Goal: Information Seeking & Learning: Learn about a topic

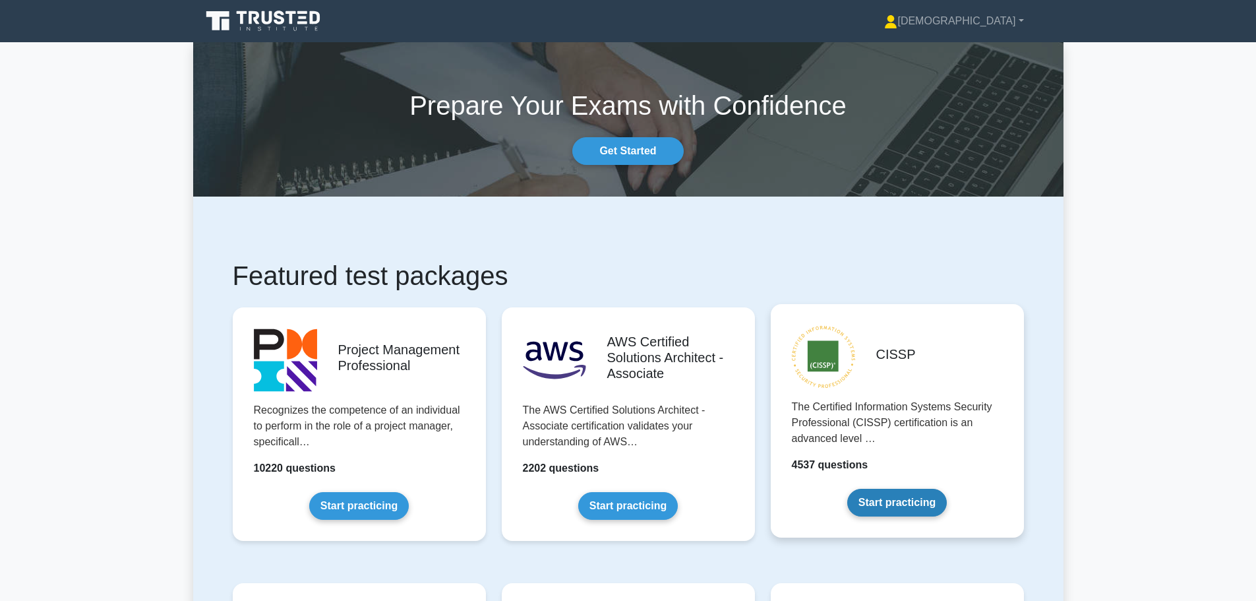
click at [920, 499] on link "Start practicing" at bounding box center [897, 502] width 100 height 28
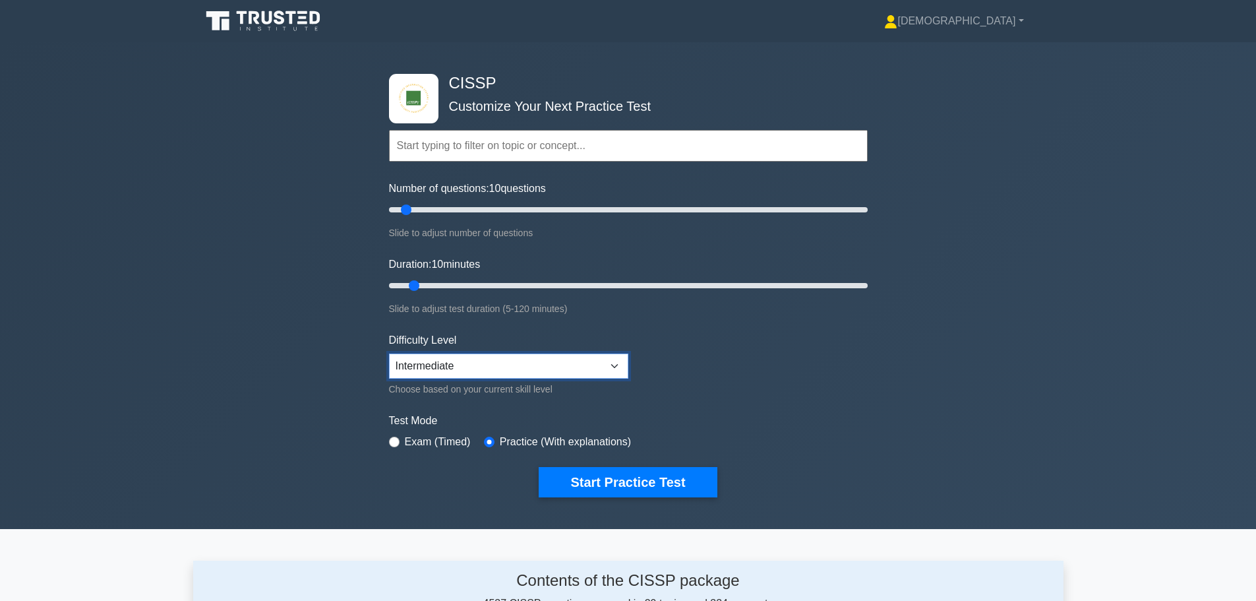
click at [613, 363] on select "Beginner Intermediate Expert" at bounding box center [508, 365] width 239 height 25
select select "expert"
click at [389, 353] on select "Beginner Intermediate Expert" at bounding box center [508, 365] width 239 height 25
click at [619, 484] on button "Start Practice Test" at bounding box center [628, 482] width 178 height 30
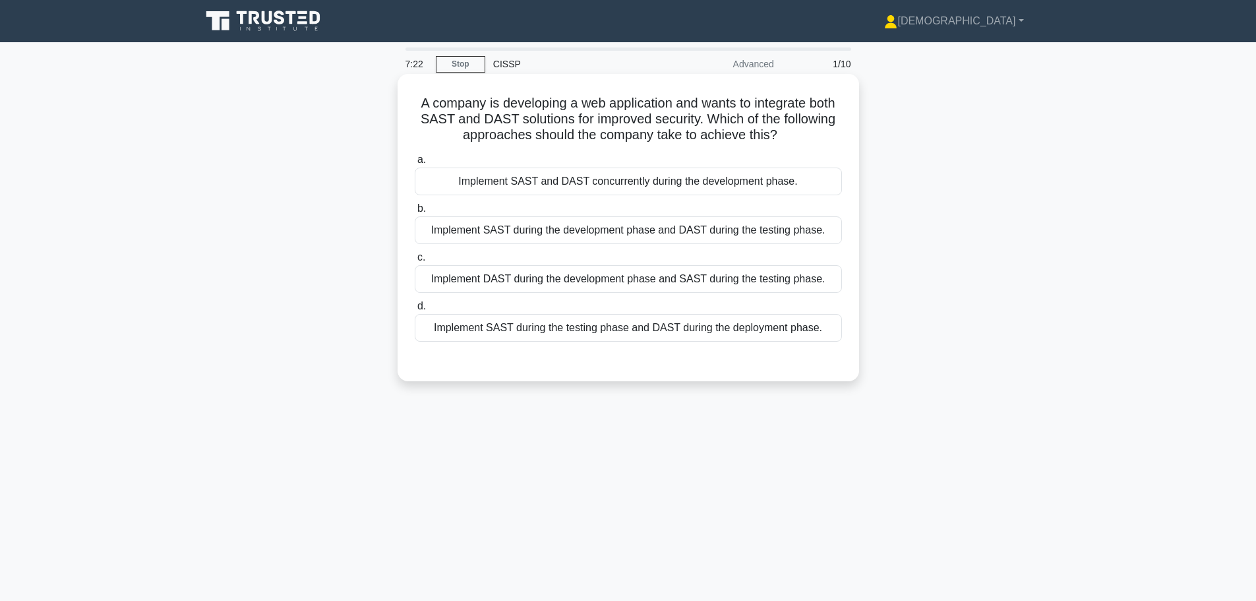
click at [618, 330] on div "Implement SAST during the testing phase and DAST during the deployment phase." at bounding box center [628, 328] width 427 height 28
click at [415, 310] on input "d. Implement SAST during the testing phase and DAST during the deployment phase." at bounding box center [415, 306] width 0 height 9
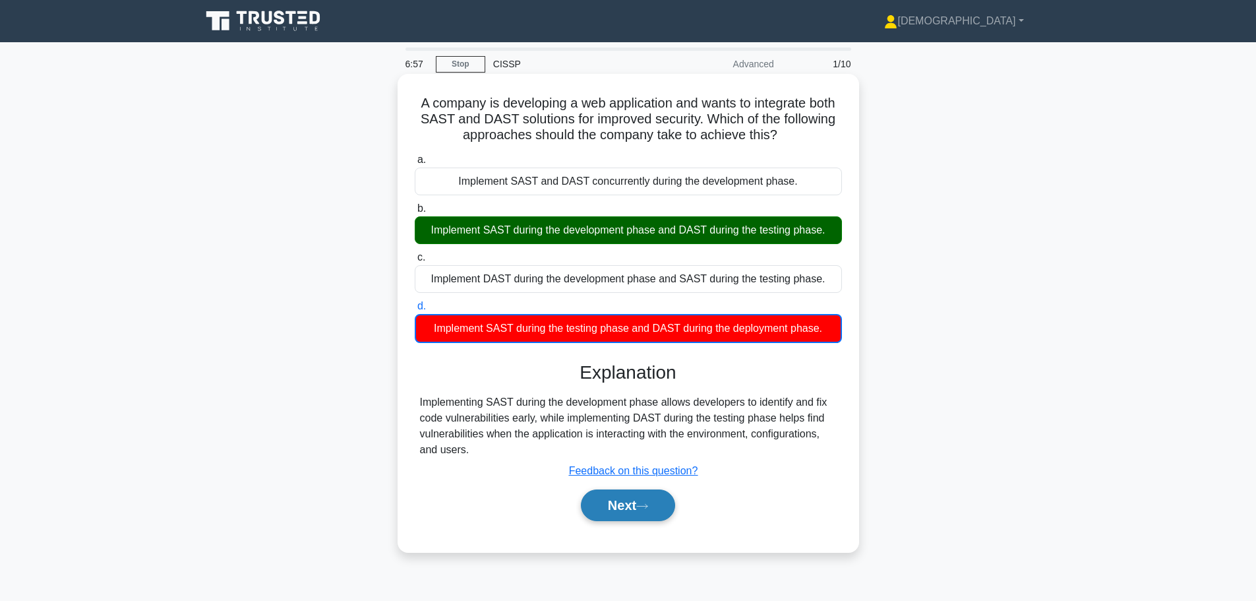
click at [604, 510] on button "Next" at bounding box center [628, 505] width 94 height 32
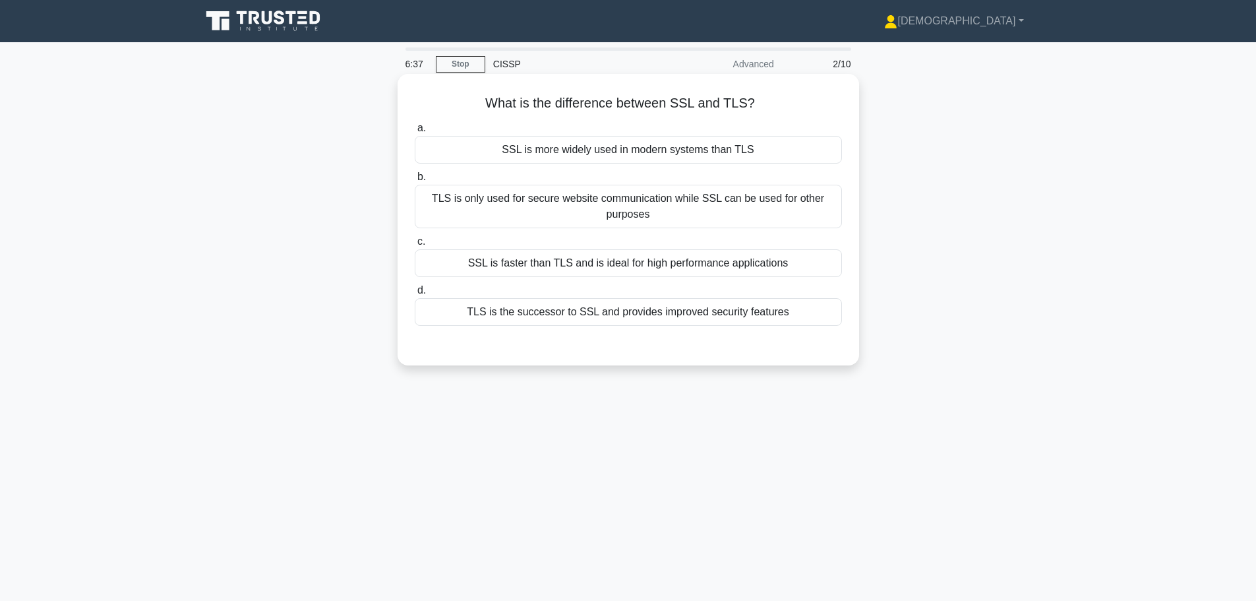
click at [711, 312] on div "TLS is the successor to SSL and provides improved security features" at bounding box center [628, 312] width 427 height 28
click at [415, 295] on input "d. TLS is the successor to SSL and provides improved security features" at bounding box center [415, 290] width 0 height 9
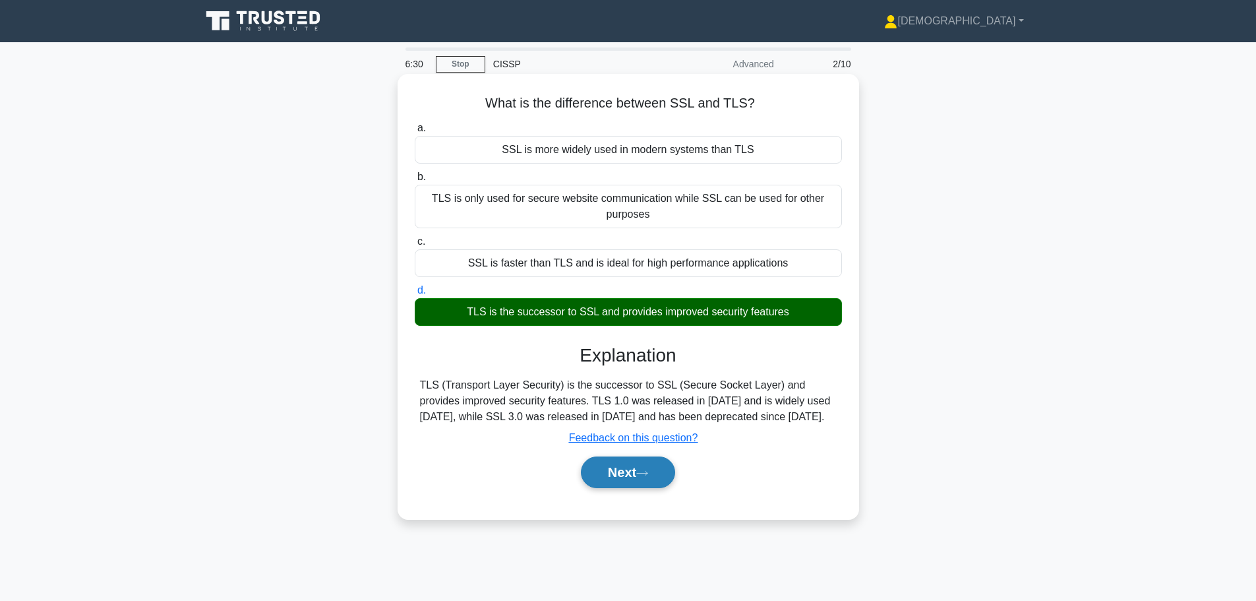
click at [632, 477] on button "Next" at bounding box center [628, 472] width 94 height 32
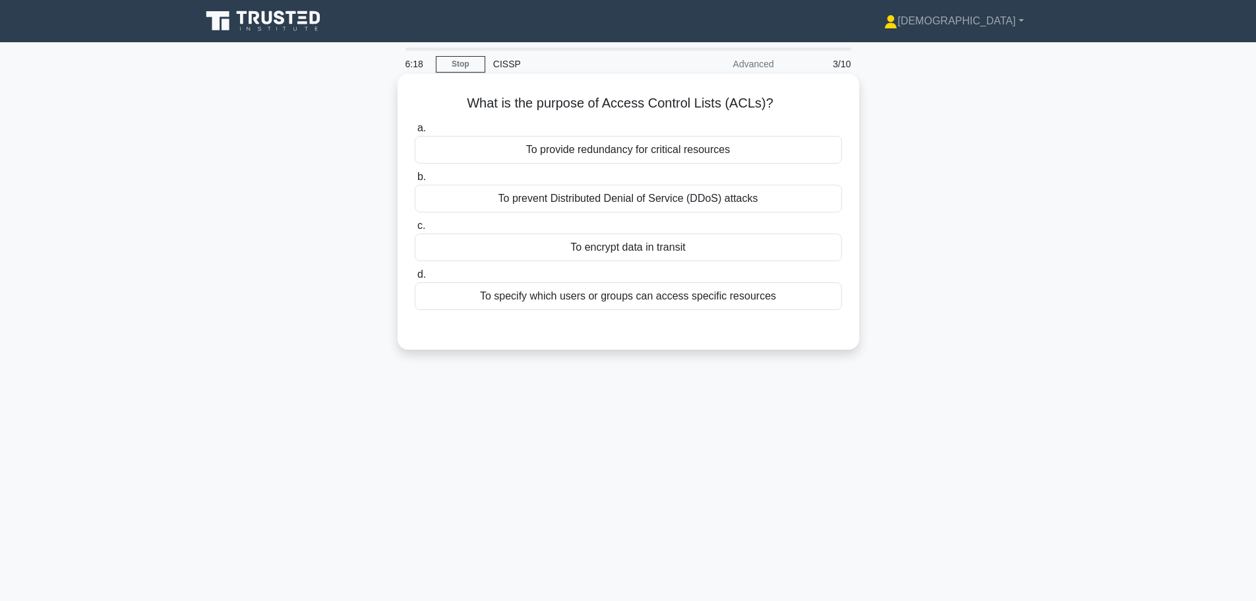
click at [620, 298] on div "To specify which users or groups can access specific resources" at bounding box center [628, 296] width 427 height 28
click at [415, 279] on input "d. To specify which users or groups can access specific resources" at bounding box center [415, 274] width 0 height 9
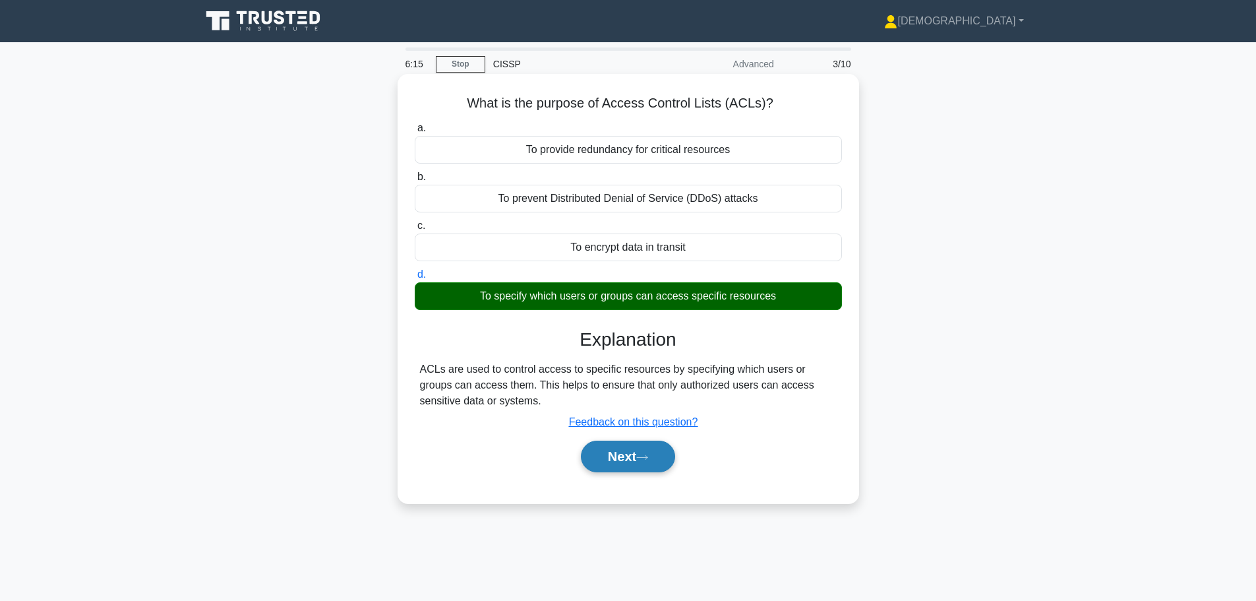
click at [621, 458] on button "Next" at bounding box center [628, 456] width 94 height 32
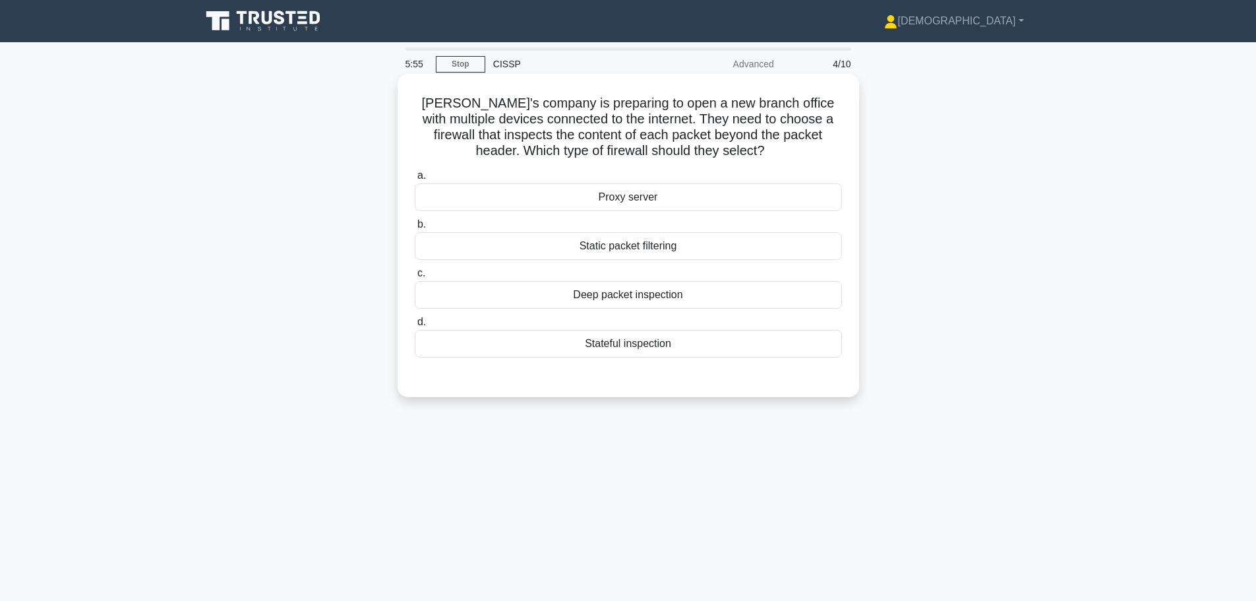
click at [604, 347] on div "Stateful inspection" at bounding box center [628, 344] width 427 height 28
click at [415, 326] on input "d. Stateful inspection" at bounding box center [415, 322] width 0 height 9
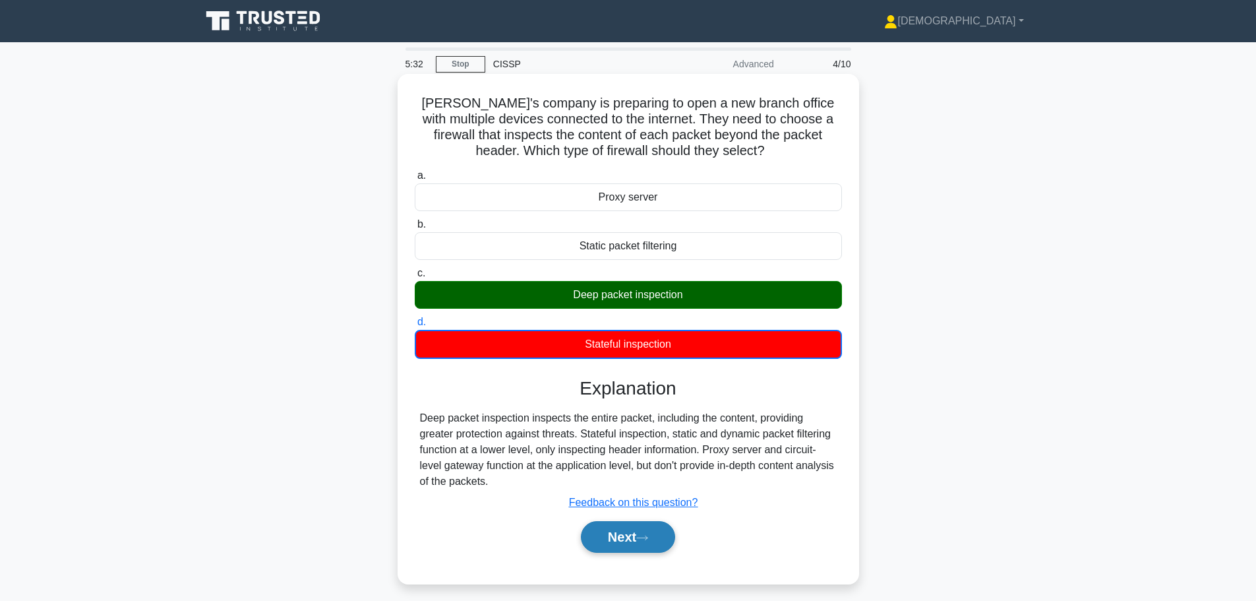
click at [622, 537] on button "Next" at bounding box center [628, 537] width 94 height 32
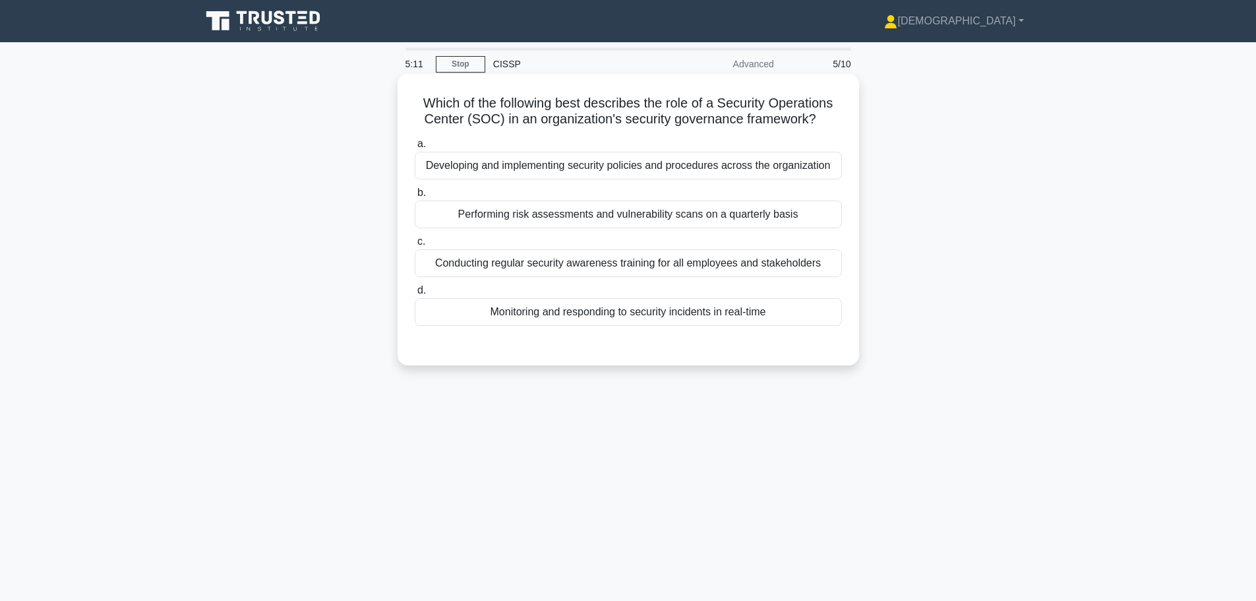
click at [588, 315] on div "Monitoring and responding to security incidents in real-time" at bounding box center [628, 312] width 427 height 28
click at [415, 295] on input "d. Monitoring and responding to security incidents in real-time" at bounding box center [415, 290] width 0 height 9
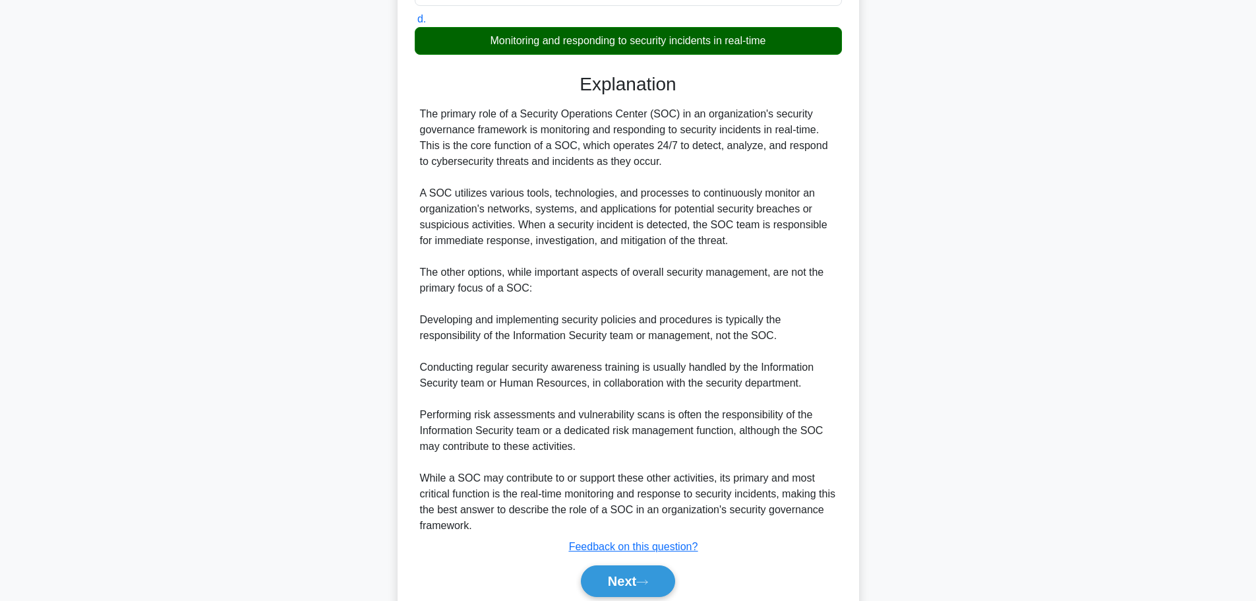
scroll to position [324, 0]
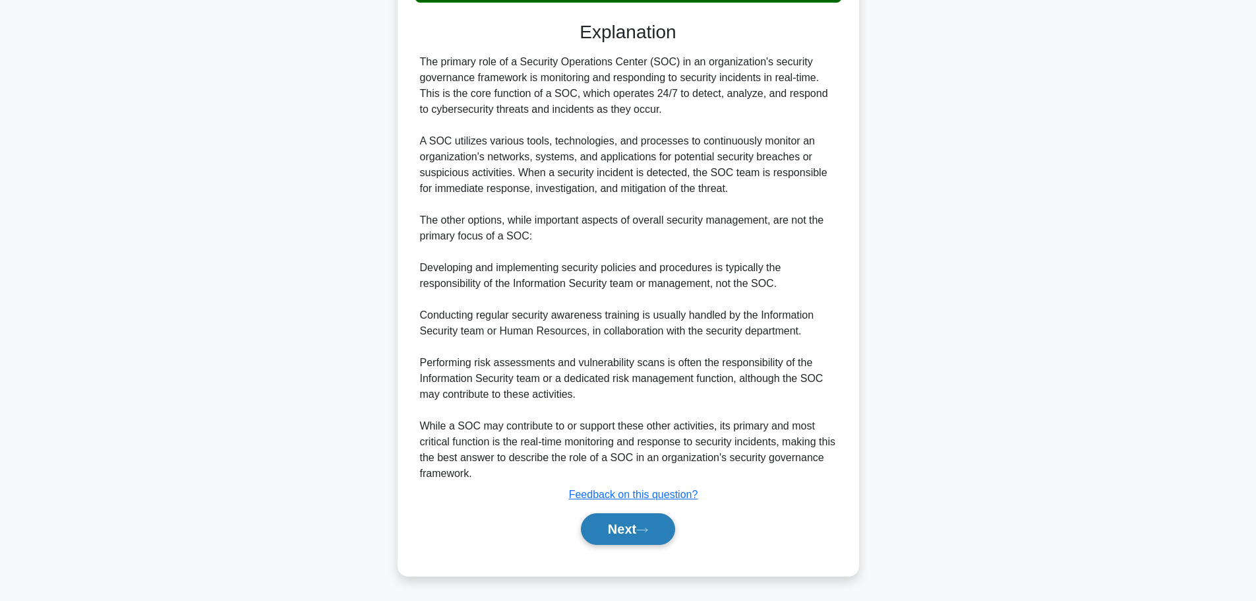
click at [614, 524] on button "Next" at bounding box center [628, 529] width 94 height 32
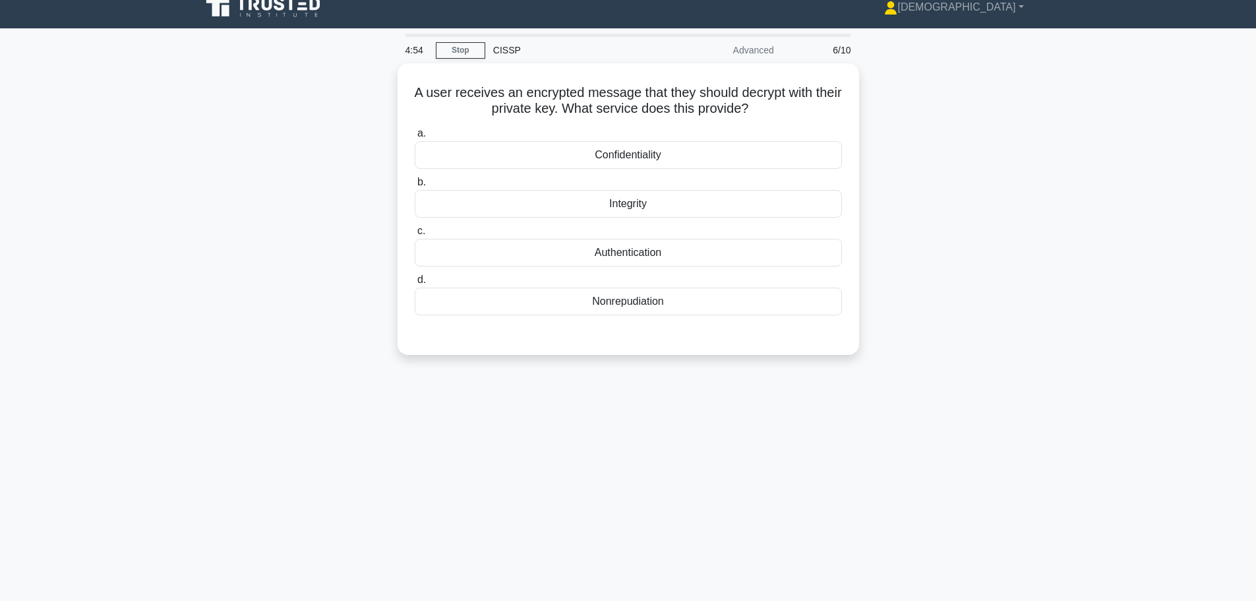
scroll to position [7, 0]
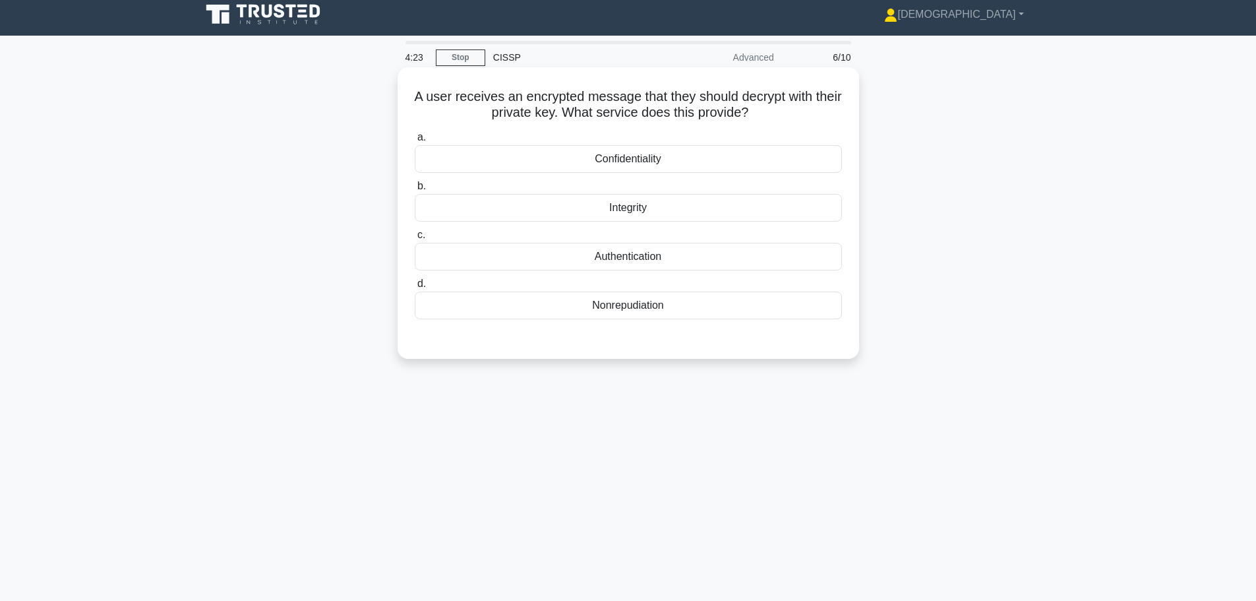
click at [573, 156] on div "Confidentiality" at bounding box center [628, 159] width 427 height 28
click at [415, 142] on input "a. Confidentiality" at bounding box center [415, 137] width 0 height 9
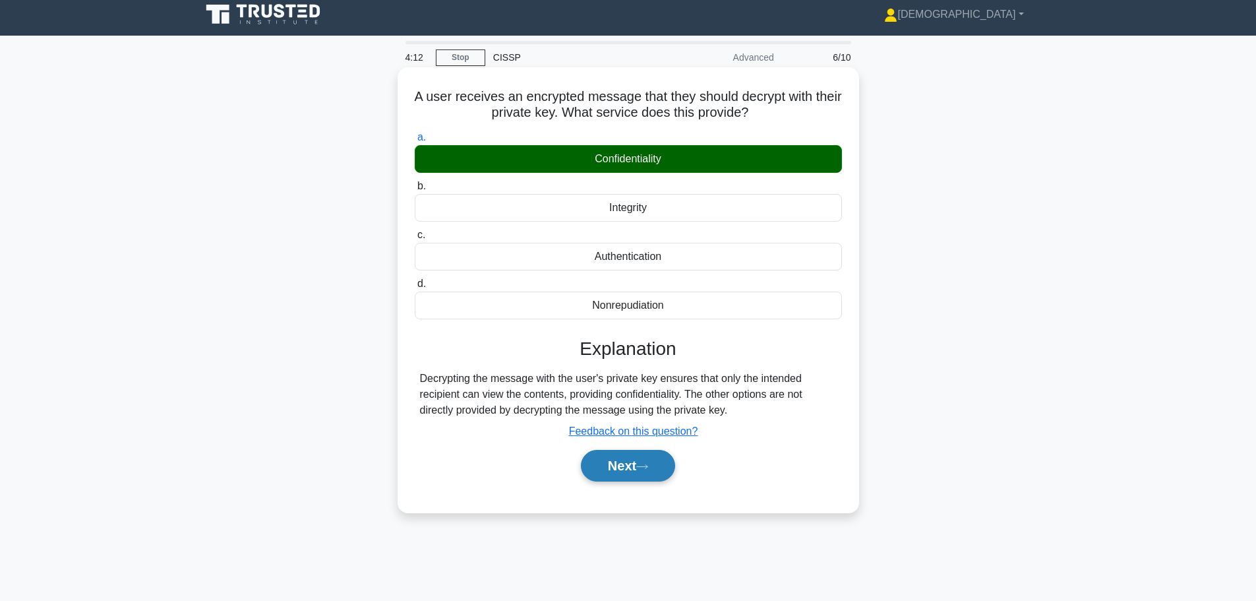
click at [630, 464] on button "Next" at bounding box center [628, 466] width 94 height 32
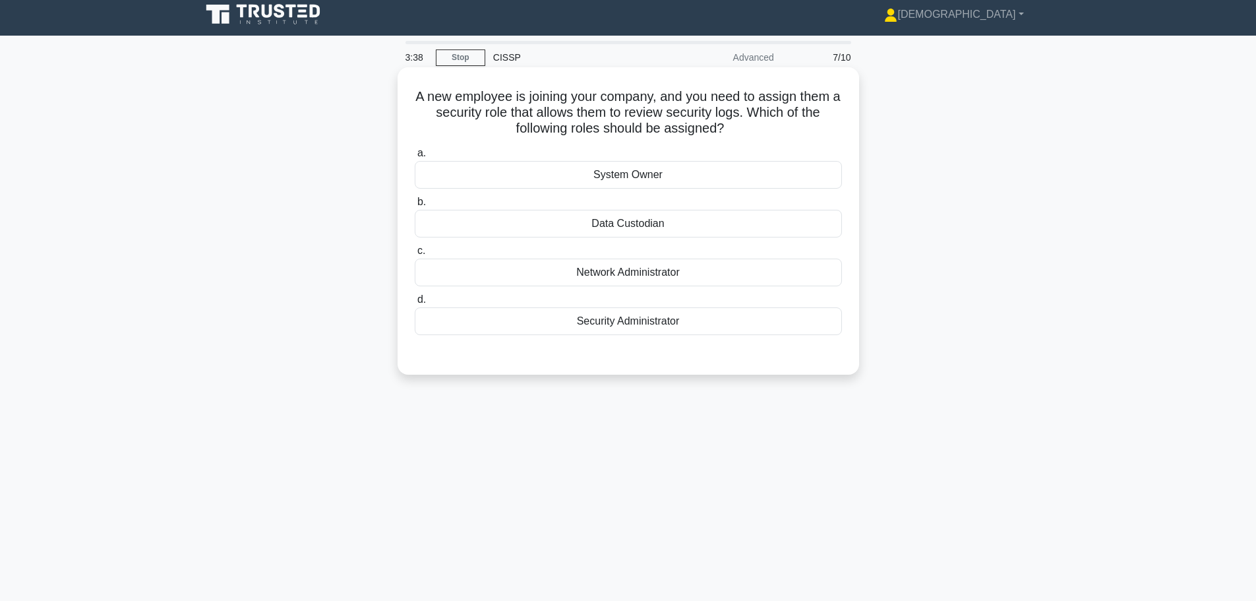
click at [608, 320] on div "Security Administrator" at bounding box center [628, 321] width 427 height 28
click at [415, 304] on input "d. Security Administrator" at bounding box center [415, 299] width 0 height 9
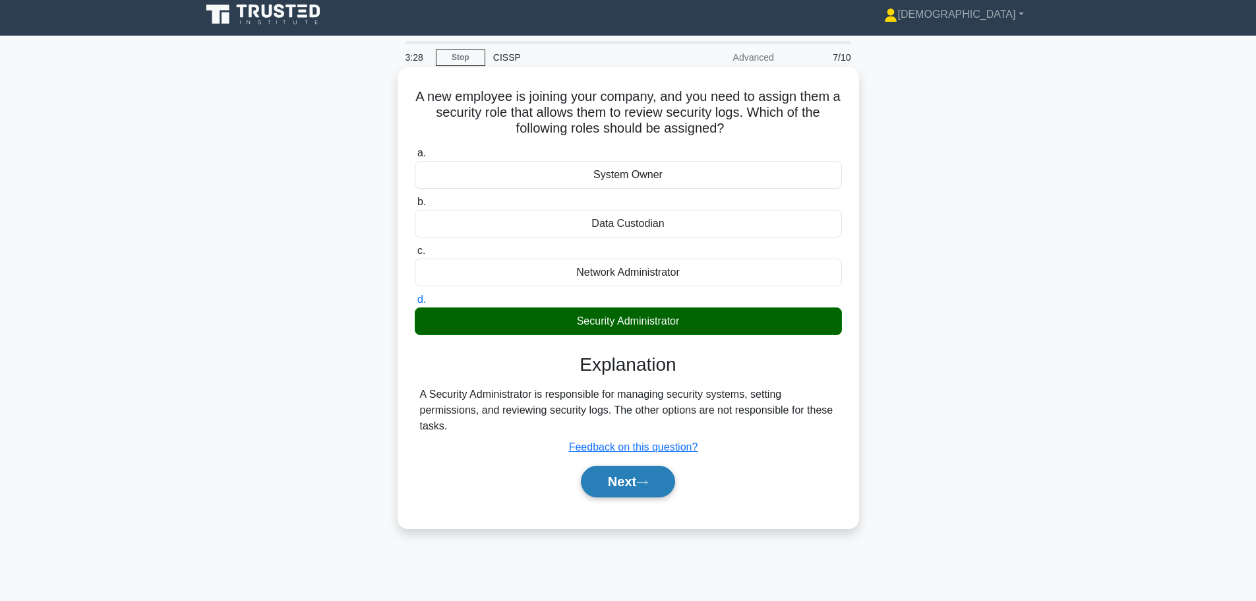
click at [636, 478] on button "Next" at bounding box center [628, 481] width 94 height 32
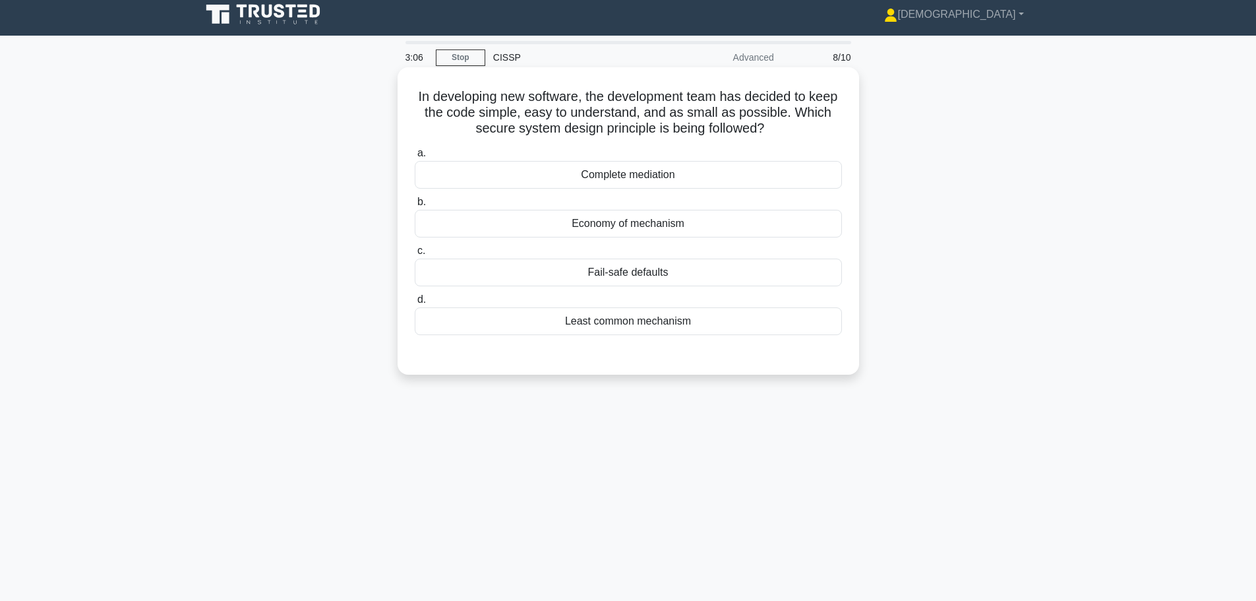
click at [592, 231] on div "Economy of mechanism" at bounding box center [628, 224] width 427 height 28
click at [415, 206] on input "b. Economy of mechanism" at bounding box center [415, 202] width 0 height 9
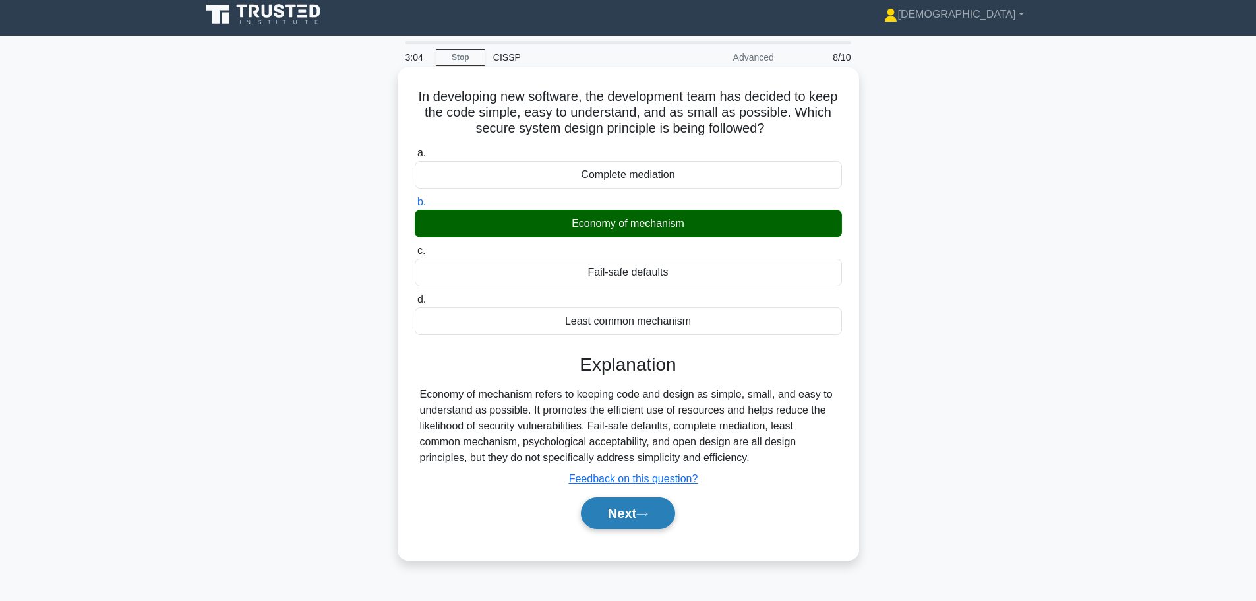
click at [632, 508] on button "Next" at bounding box center [628, 513] width 94 height 32
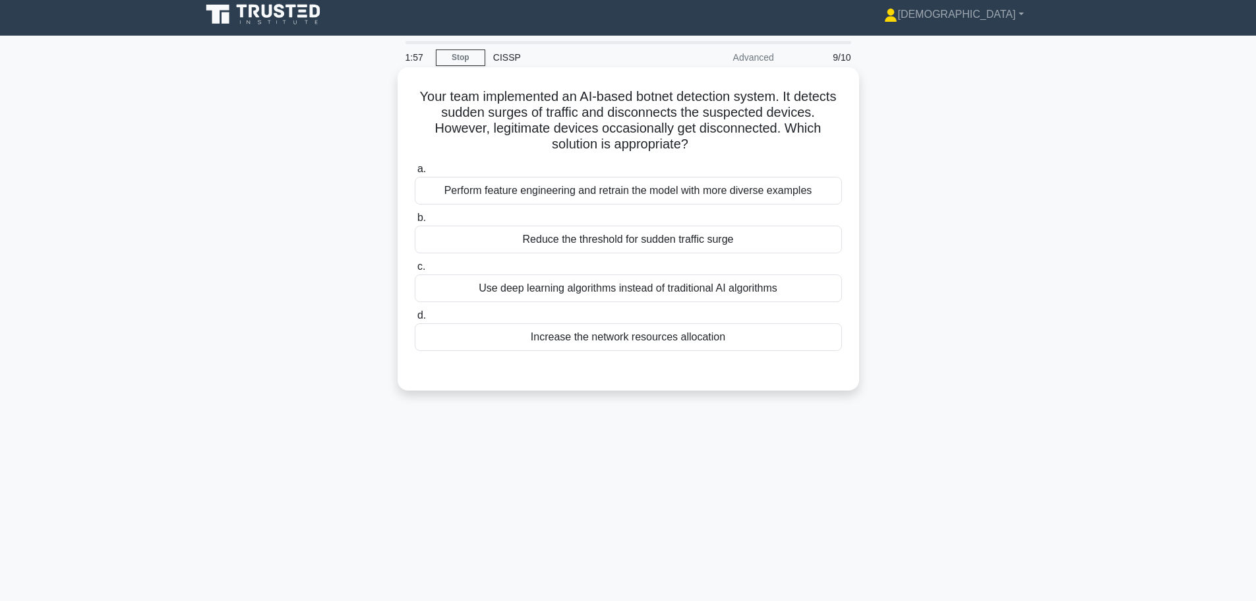
click at [569, 287] on div "Use deep learning algorithms instead of traditional AI algorithms" at bounding box center [628, 288] width 427 height 28
click at [415, 271] on input "c. Use deep learning algorithms instead of traditional AI algorithms" at bounding box center [415, 266] width 0 height 9
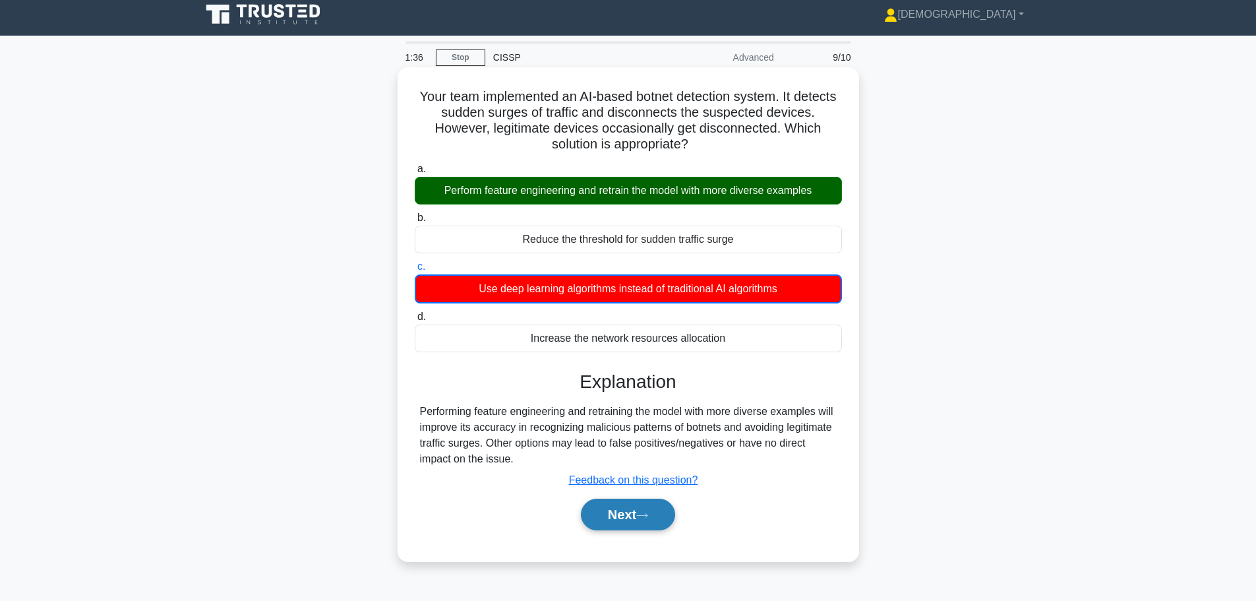
click at [621, 513] on button "Next" at bounding box center [628, 514] width 94 height 32
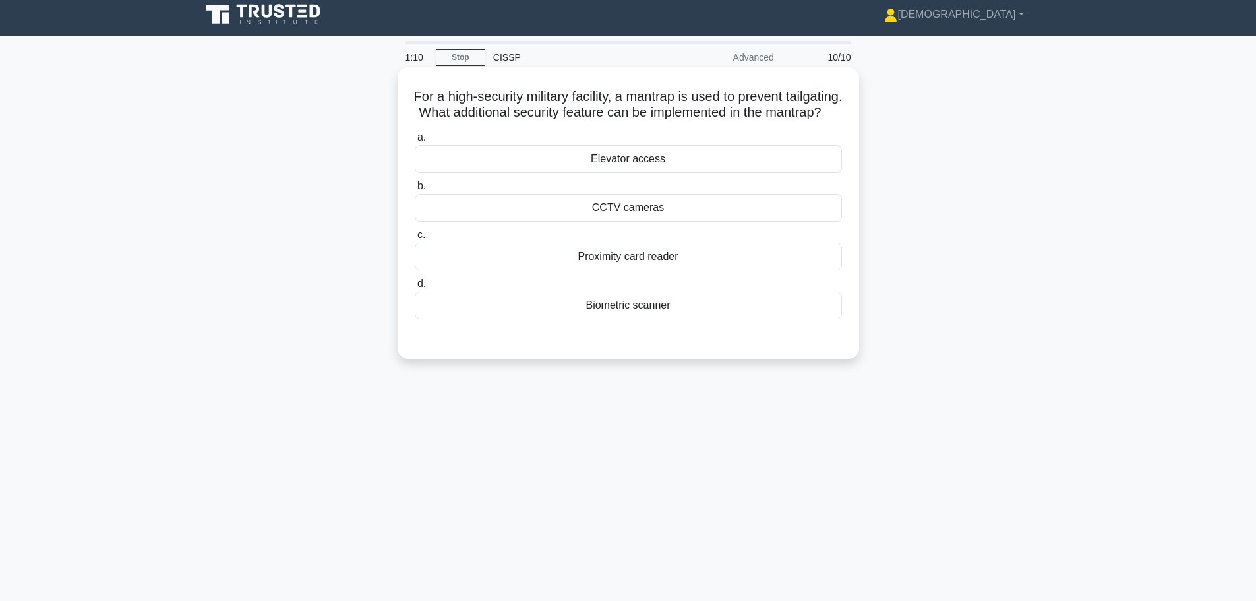
click at [626, 319] on div "Biometric scanner" at bounding box center [628, 305] width 427 height 28
click at [415, 288] on input "d. Biometric scanner" at bounding box center [415, 283] width 0 height 9
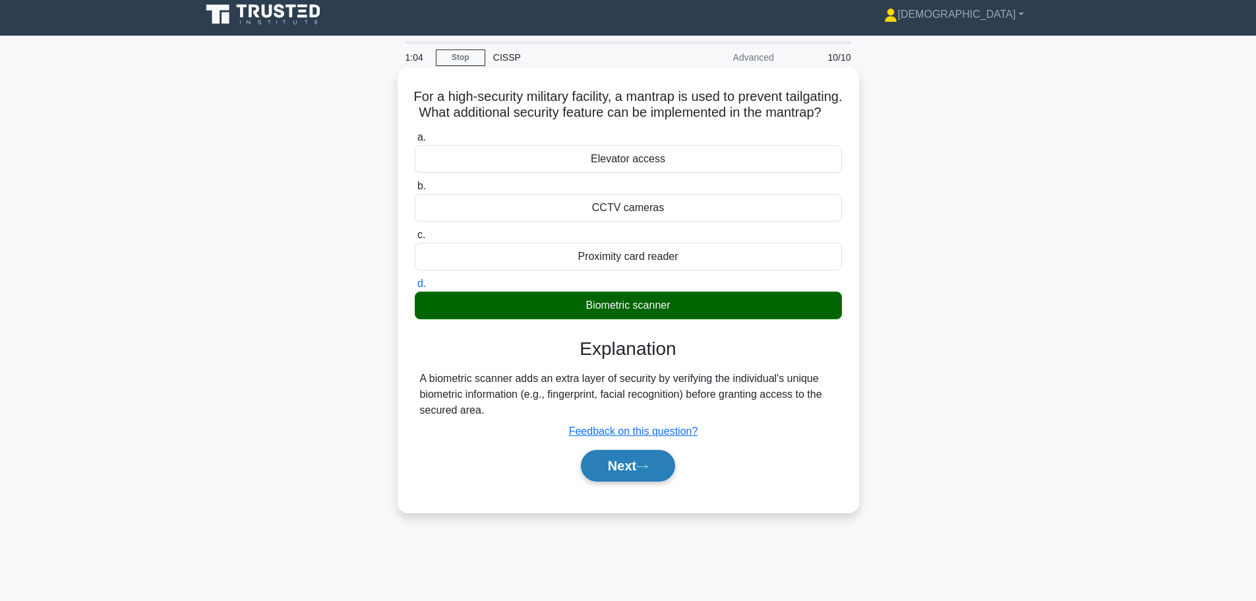
click at [614, 481] on button "Next" at bounding box center [628, 466] width 94 height 32
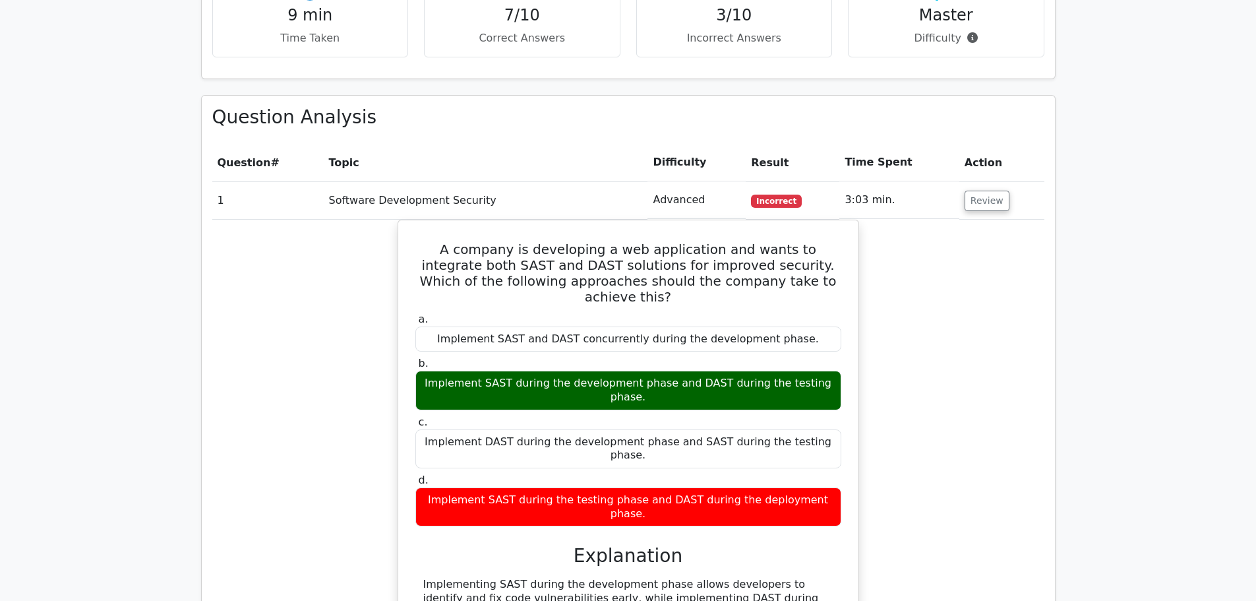
scroll to position [635, 0]
